Goal: Check status: Check status

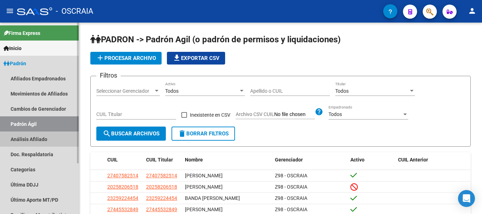
click at [38, 144] on link "Análisis Afiliado" at bounding box center [39, 139] width 79 height 15
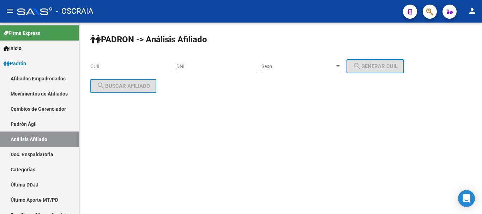
click at [110, 67] on input "CUIL" at bounding box center [130, 67] width 80 height 6
paste input "20-33546328-6"
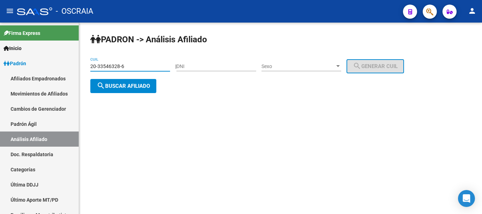
type input "20-33546328-6"
click at [144, 85] on span "search Buscar afiliado" at bounding box center [123, 86] width 53 height 6
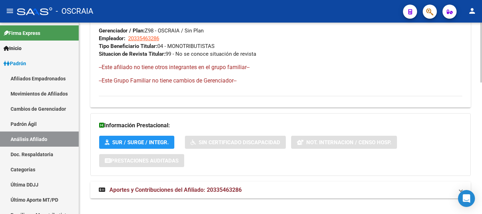
scroll to position [421, 0]
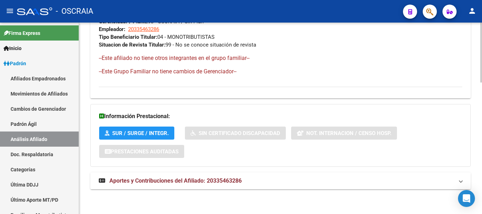
click at [169, 181] on span "Aportes y Contribuciones del Afiliado: 20335463286" at bounding box center [175, 180] width 132 height 7
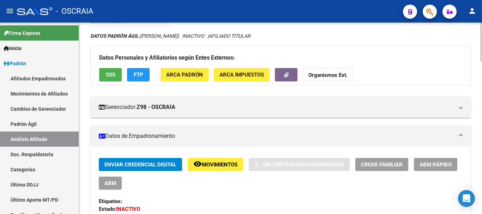
scroll to position [0, 0]
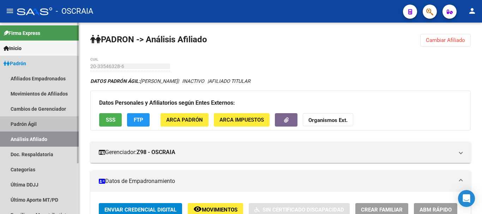
click at [29, 123] on link "Padrón Ágil" at bounding box center [39, 123] width 79 height 15
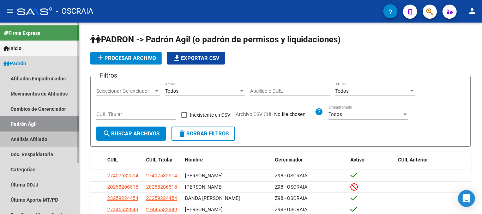
click at [25, 139] on link "Análisis Afiliado" at bounding box center [39, 139] width 79 height 15
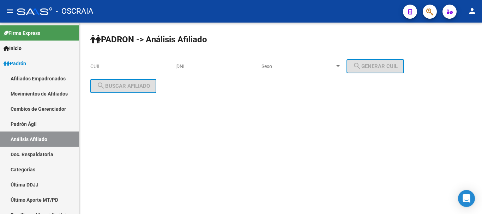
click at [119, 67] on input "CUIL" at bounding box center [130, 67] width 80 height 6
click at [124, 67] on input "CUIL" at bounding box center [130, 67] width 80 height 6
paste input "20-92382531-3"
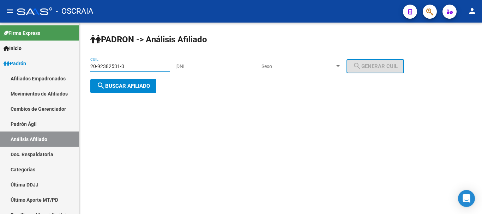
type input "20-92382531-3"
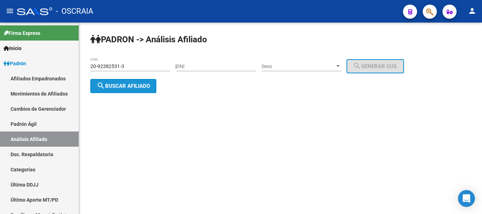
click at [114, 86] on span "search Buscar afiliado" at bounding box center [123, 86] width 53 height 6
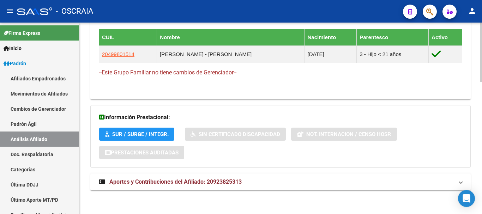
scroll to position [425, 0]
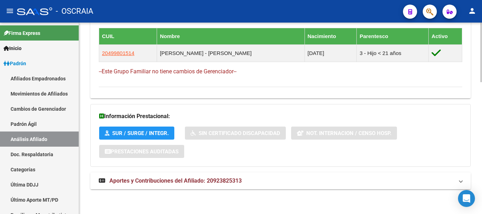
click at [187, 183] on span "Aportes y Contribuciones del Afiliado: 20923825313" at bounding box center [175, 180] width 132 height 7
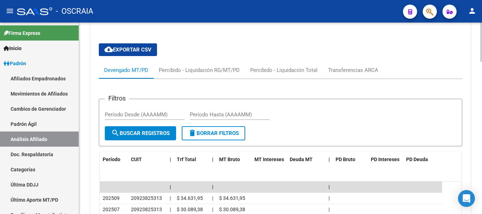
scroll to position [601, 0]
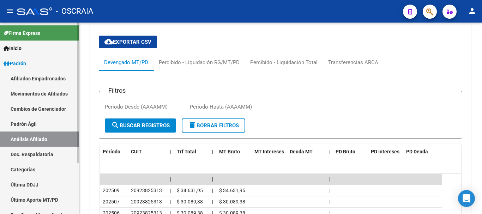
click at [31, 124] on link "Padrón Ágil" at bounding box center [39, 123] width 79 height 15
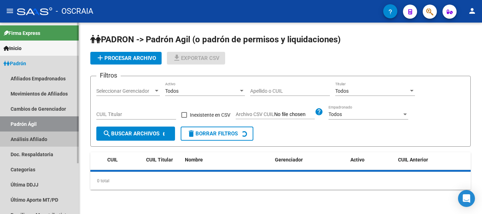
click at [31, 137] on link "Análisis Afiliado" at bounding box center [39, 139] width 79 height 15
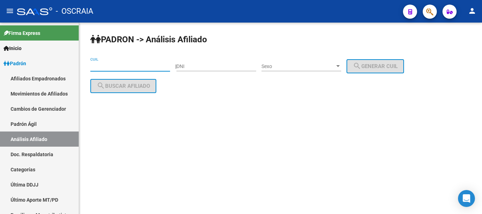
click at [127, 64] on input "CUIL" at bounding box center [130, 67] width 80 height 6
paste input "20-20852267-2"
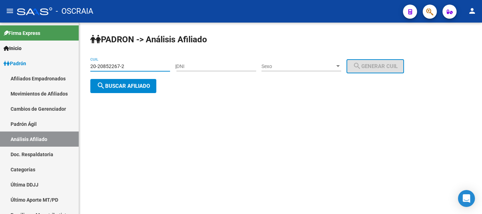
type input "20-20852267-2"
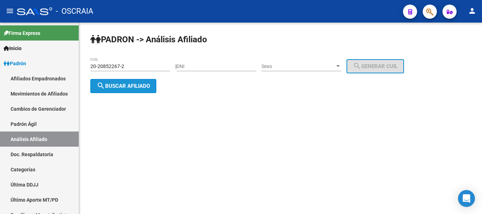
click at [134, 87] on span "search Buscar afiliado" at bounding box center [123, 86] width 53 height 6
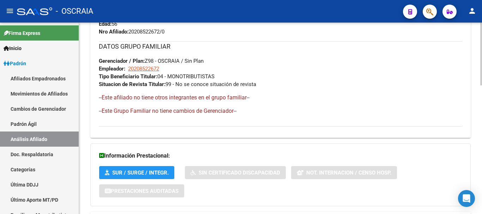
scroll to position [392, 0]
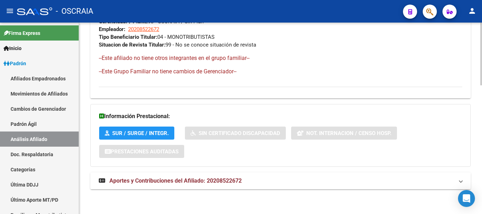
click at [206, 181] on span "Aportes y Contribuciones del Afiliado: 20208522672" at bounding box center [175, 180] width 132 height 7
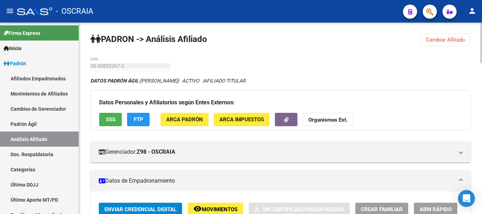
scroll to position [0, 0]
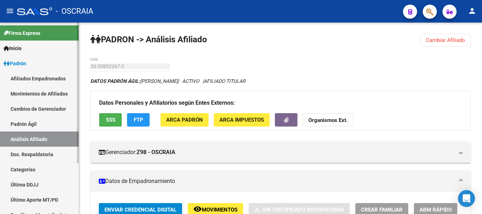
click at [35, 124] on link "Padrón Ágil" at bounding box center [39, 123] width 79 height 15
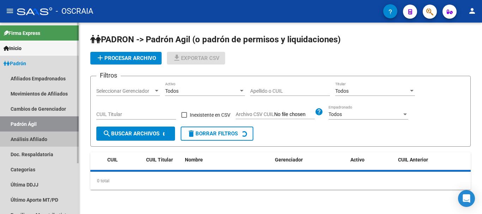
click at [34, 134] on link "Análisis Afiliado" at bounding box center [39, 139] width 79 height 15
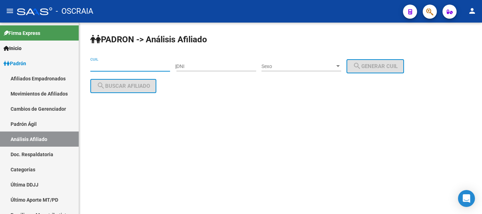
click at [113, 66] on input "CUIL" at bounding box center [130, 67] width 80 height 6
paste input "20-14565267-8"
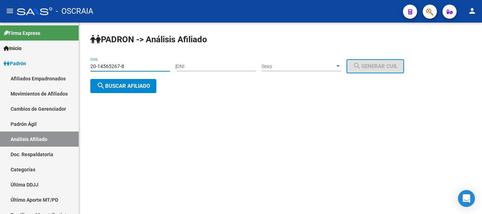
type input "20-14565267-8"
click at [135, 81] on button "search Buscar afiliado" at bounding box center [123, 86] width 66 height 14
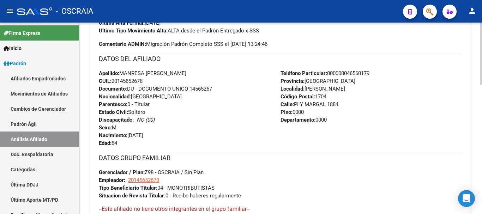
scroll to position [398, 0]
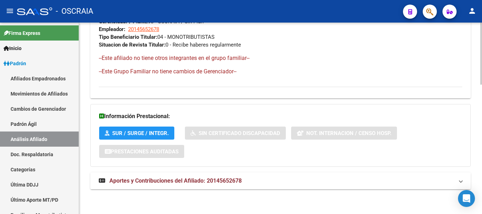
click at [138, 183] on span "Aportes y Contribuciones del Afiliado: 20145652678" at bounding box center [175, 180] width 132 height 7
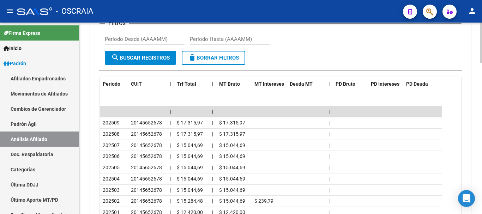
scroll to position [645, 0]
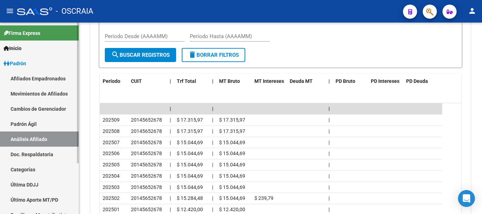
click at [26, 125] on link "Padrón Ágil" at bounding box center [39, 123] width 79 height 15
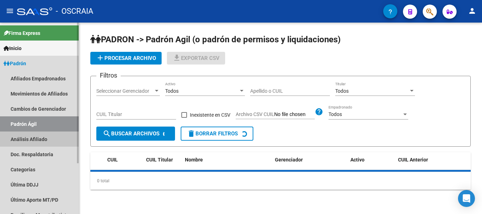
click at [24, 136] on link "Análisis Afiliado" at bounding box center [39, 139] width 79 height 15
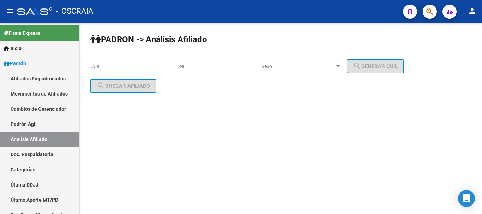
click at [120, 65] on input "CUIL" at bounding box center [130, 67] width 80 height 6
paste input "20-16220625-8"
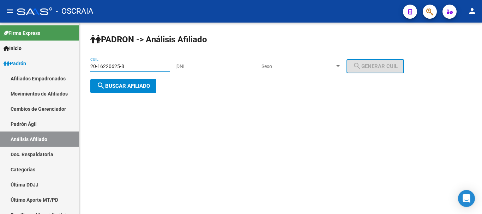
type input "20-16220625-8"
click at [138, 85] on span "search Buscar afiliado" at bounding box center [123, 86] width 53 height 6
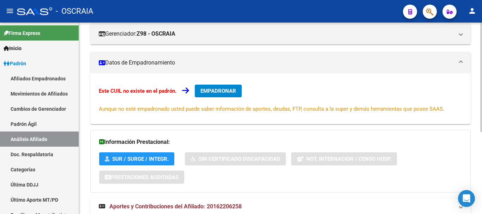
scroll to position [144, 0]
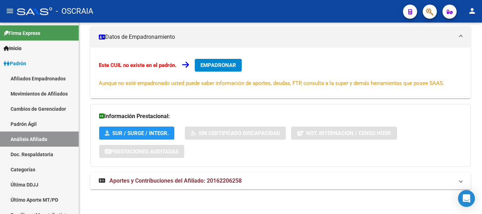
click at [189, 182] on span "Aportes y Contribuciones del Afiliado: 20162206258" at bounding box center [175, 180] width 132 height 7
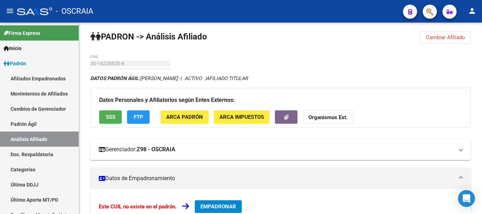
scroll to position [0, 0]
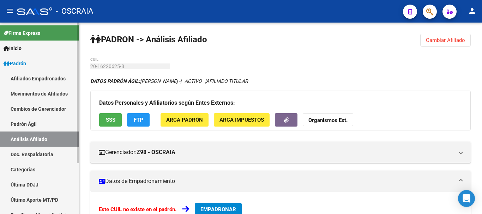
click at [26, 121] on link "Padrón Ágil" at bounding box center [39, 123] width 79 height 15
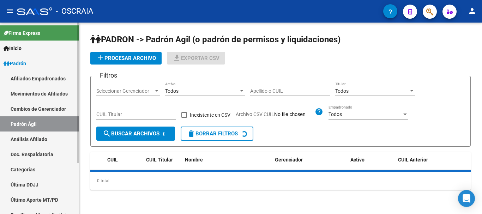
click at [23, 140] on link "Análisis Afiliado" at bounding box center [39, 139] width 79 height 15
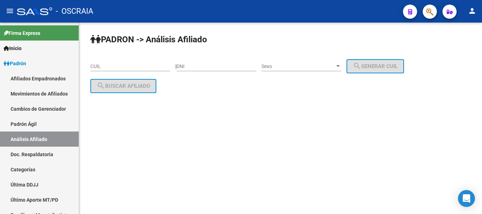
click at [124, 66] on input "CUIL" at bounding box center [130, 67] width 80 height 6
paste input "20-95829299-7"
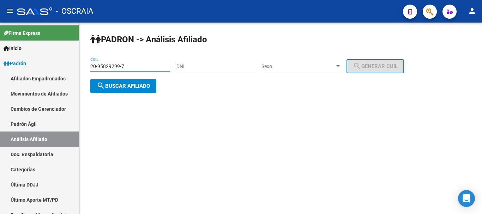
type input "20-95829299-7"
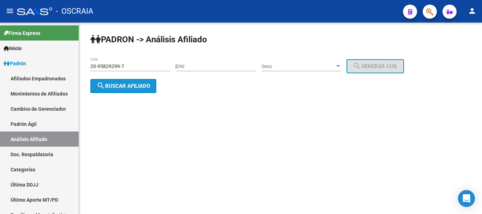
click at [132, 88] on span "search Buscar afiliado" at bounding box center [123, 86] width 53 height 6
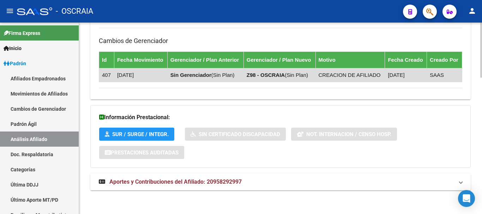
scroll to position [477, 0]
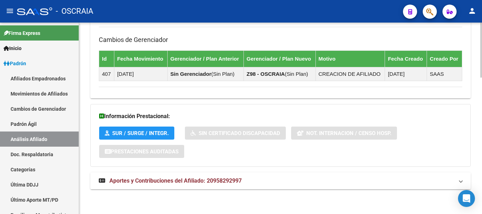
click at [164, 178] on span "Aportes y Contribuciones del Afiliado: 20958292997" at bounding box center [175, 180] width 132 height 7
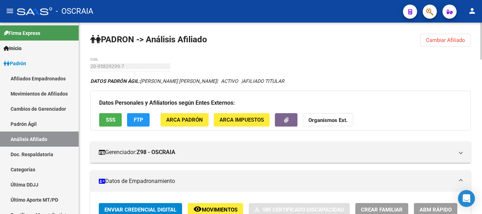
scroll to position [0, 0]
click at [27, 125] on link "Padrón Ágil" at bounding box center [39, 123] width 79 height 15
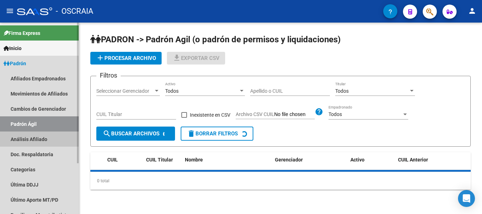
click at [28, 136] on link "Análisis Afiliado" at bounding box center [39, 139] width 79 height 15
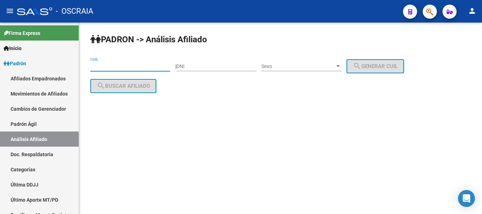
click at [105, 67] on input "CUIL" at bounding box center [130, 67] width 80 height 6
paste input "20-96082891-8"
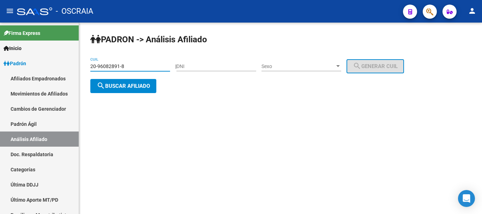
type input "20-96082891-8"
click at [146, 90] on button "search Buscar afiliado" at bounding box center [123, 86] width 66 height 14
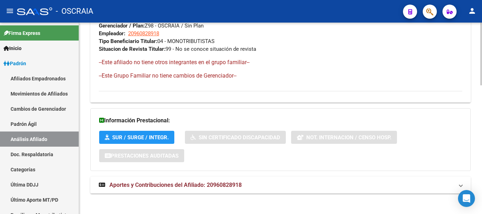
scroll to position [392, 0]
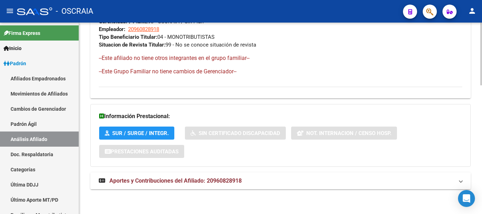
click at [197, 179] on span "Aportes y Contribuciones del Afiliado: 20960828918" at bounding box center [175, 180] width 132 height 7
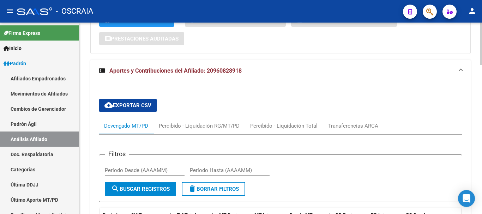
scroll to position [600, 0]
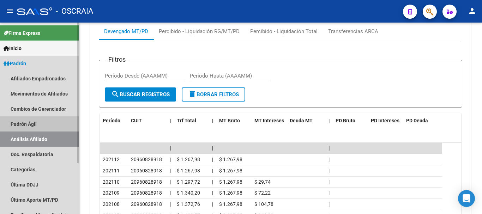
click at [37, 124] on link "Padrón Ágil" at bounding box center [39, 123] width 79 height 15
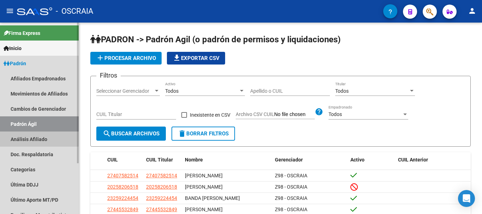
click at [36, 137] on link "Análisis Afiliado" at bounding box center [39, 139] width 79 height 15
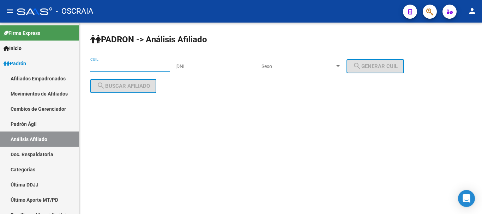
click at [139, 68] on input "CUIL" at bounding box center [130, 67] width 80 height 6
paste input "20-95543597-5"
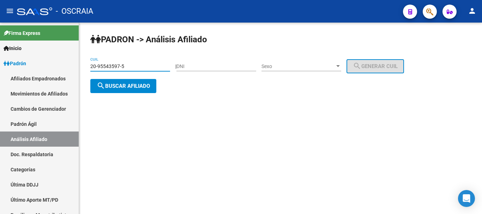
type input "20-95543597-5"
click at [139, 82] on button "search Buscar afiliado" at bounding box center [123, 86] width 66 height 14
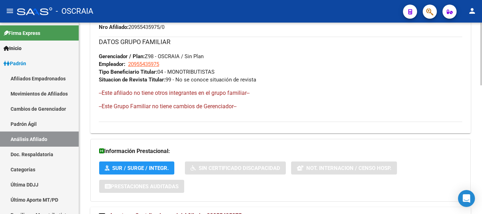
scroll to position [392, 0]
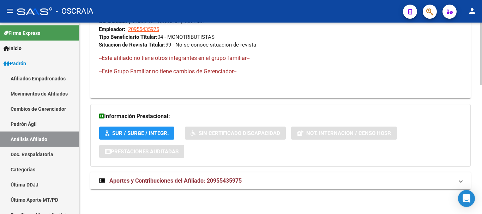
click at [179, 182] on span "Aportes y Contribuciones del Afiliado: 20955435975" at bounding box center [175, 180] width 132 height 7
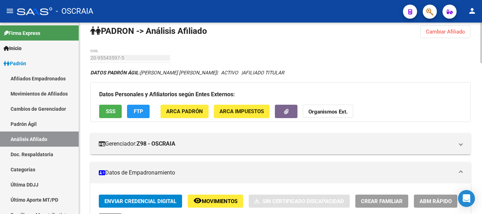
scroll to position [0, 0]
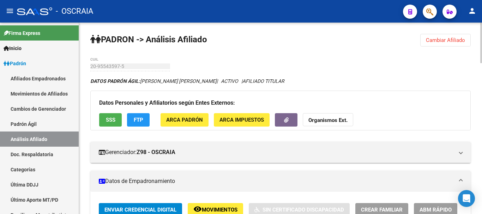
click at [29, 127] on link "Padrón Ágil" at bounding box center [39, 123] width 79 height 15
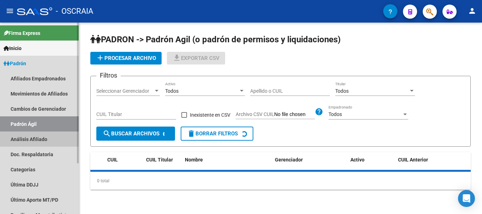
click at [29, 136] on link "Análisis Afiliado" at bounding box center [39, 139] width 79 height 15
